Goal: Find specific page/section: Find specific page/section

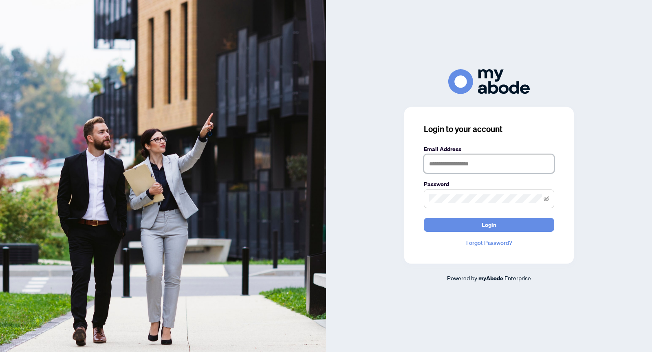
click at [467, 160] on input "text" at bounding box center [489, 163] width 130 height 19
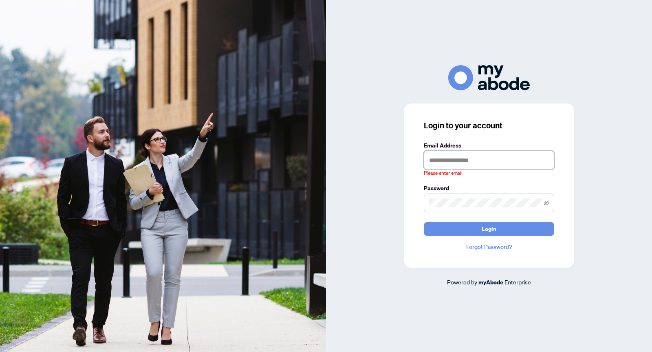
type input "**********"
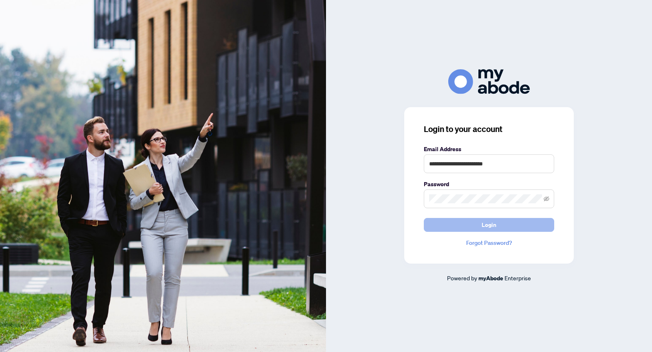
click at [512, 228] on button "Login" at bounding box center [489, 225] width 130 height 14
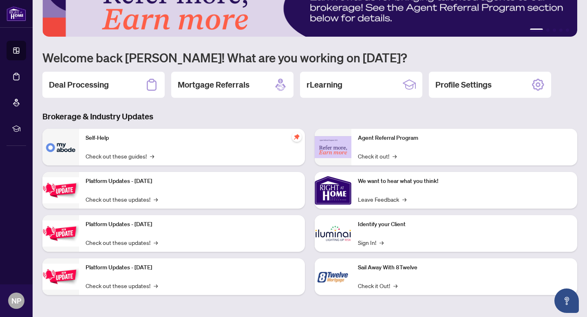
scroll to position [31, 0]
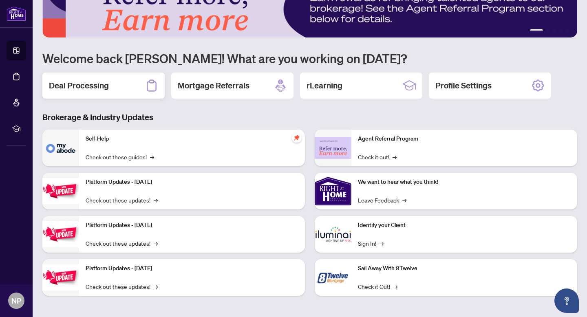
click at [104, 84] on h2 "Deal Processing" at bounding box center [79, 85] width 60 height 11
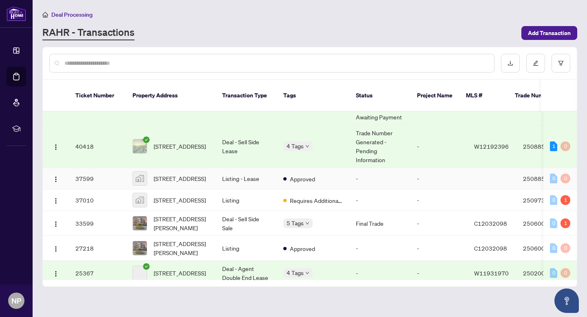
scroll to position [130, 0]
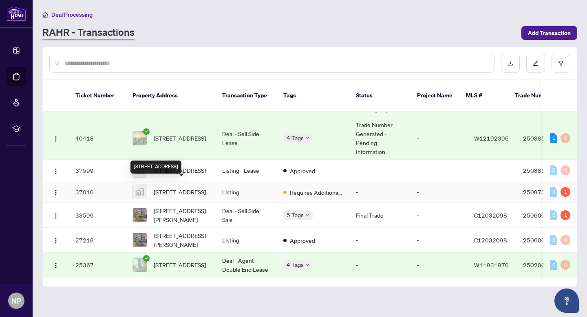
click at [182, 187] on span "[STREET_ADDRESS]" at bounding box center [180, 191] width 52 height 9
